Goal: Entertainment & Leisure: Consume media (video, audio)

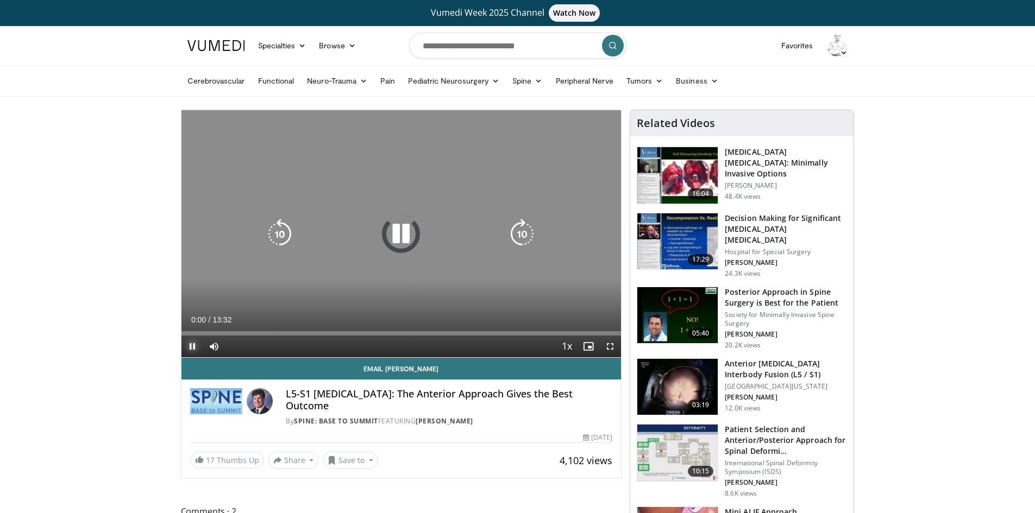
click at [196, 347] on span "Video Player" at bounding box center [192, 347] width 22 height 22
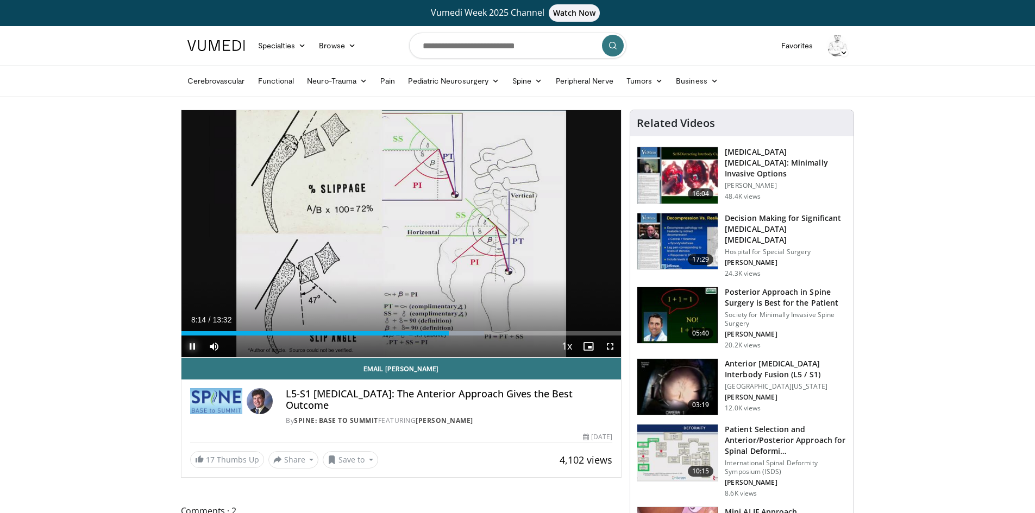
click at [194, 348] on span "Video Player" at bounding box center [192, 347] width 22 height 22
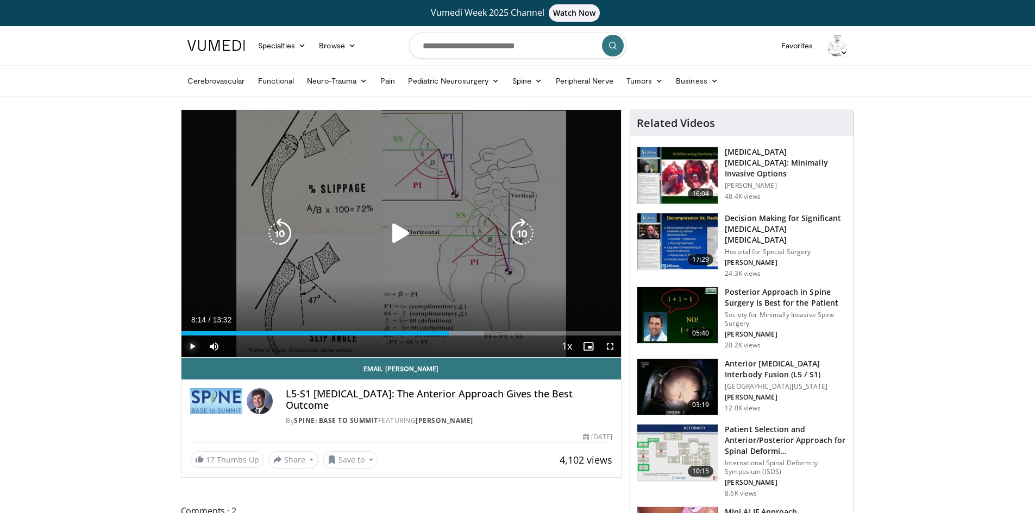
click at [191, 348] on span "Video Player" at bounding box center [192, 347] width 22 height 22
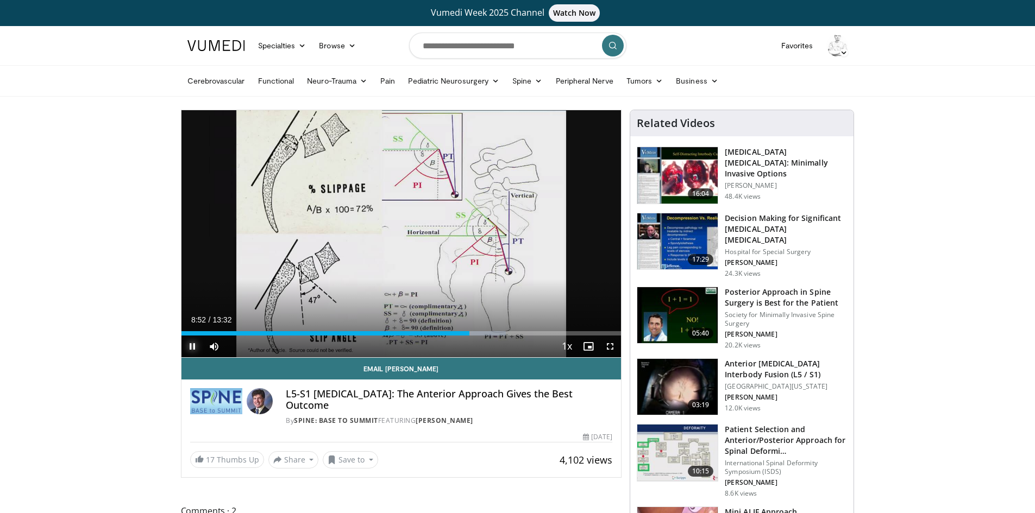
click at [191, 342] on span "Video Player" at bounding box center [192, 347] width 22 height 22
